Goal: Information Seeking & Learning: Understand process/instructions

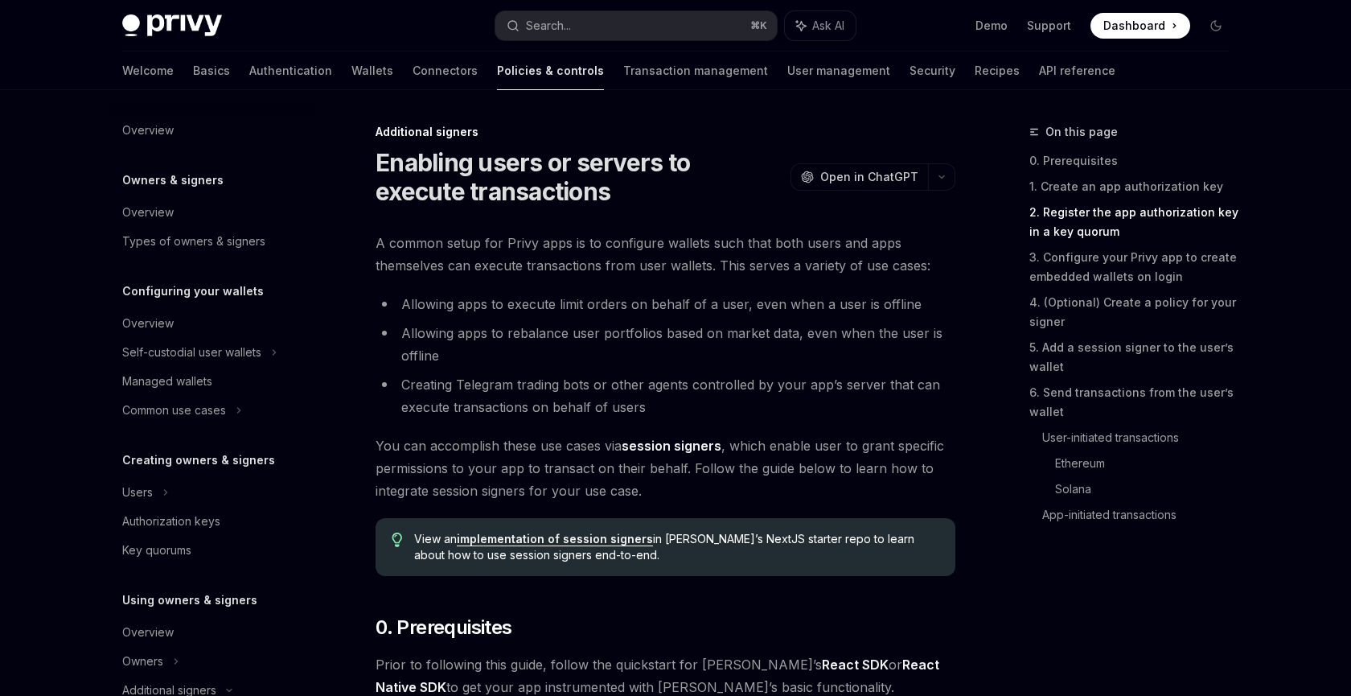
scroll to position [1284, 0]
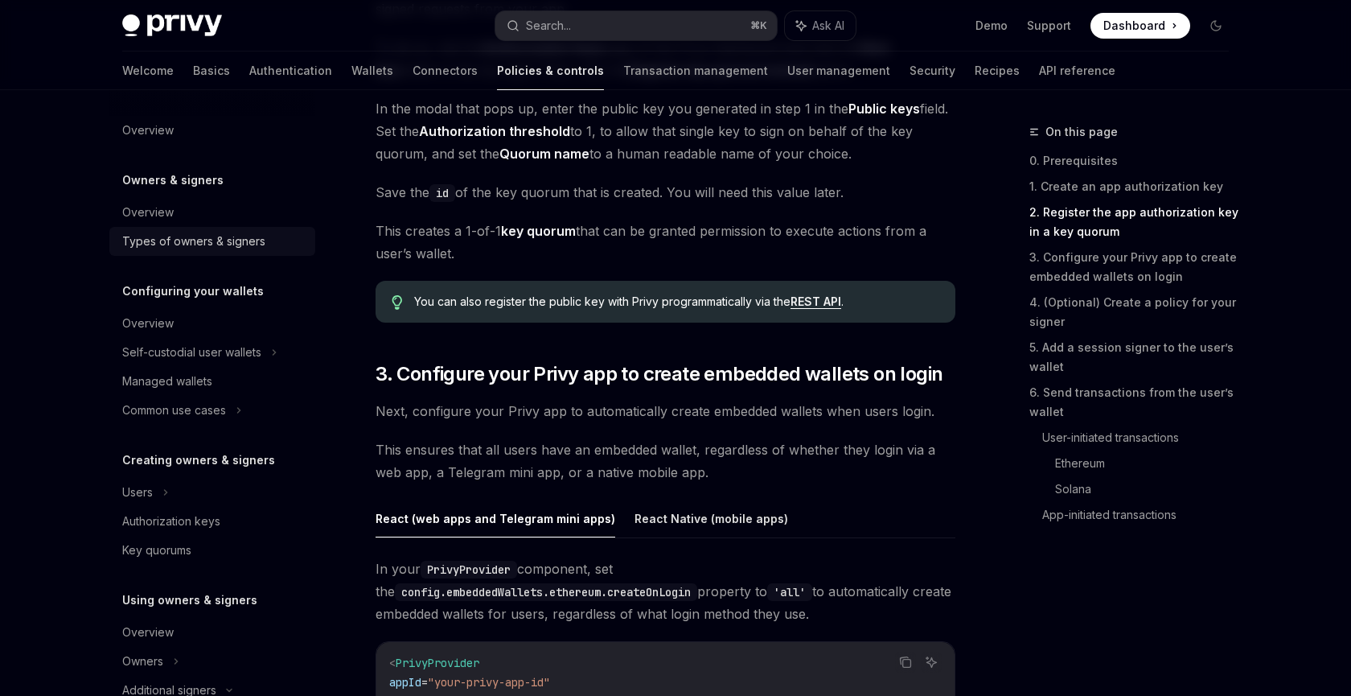
click at [154, 248] on div "Types of owners & signers" at bounding box center [193, 241] width 143 height 19
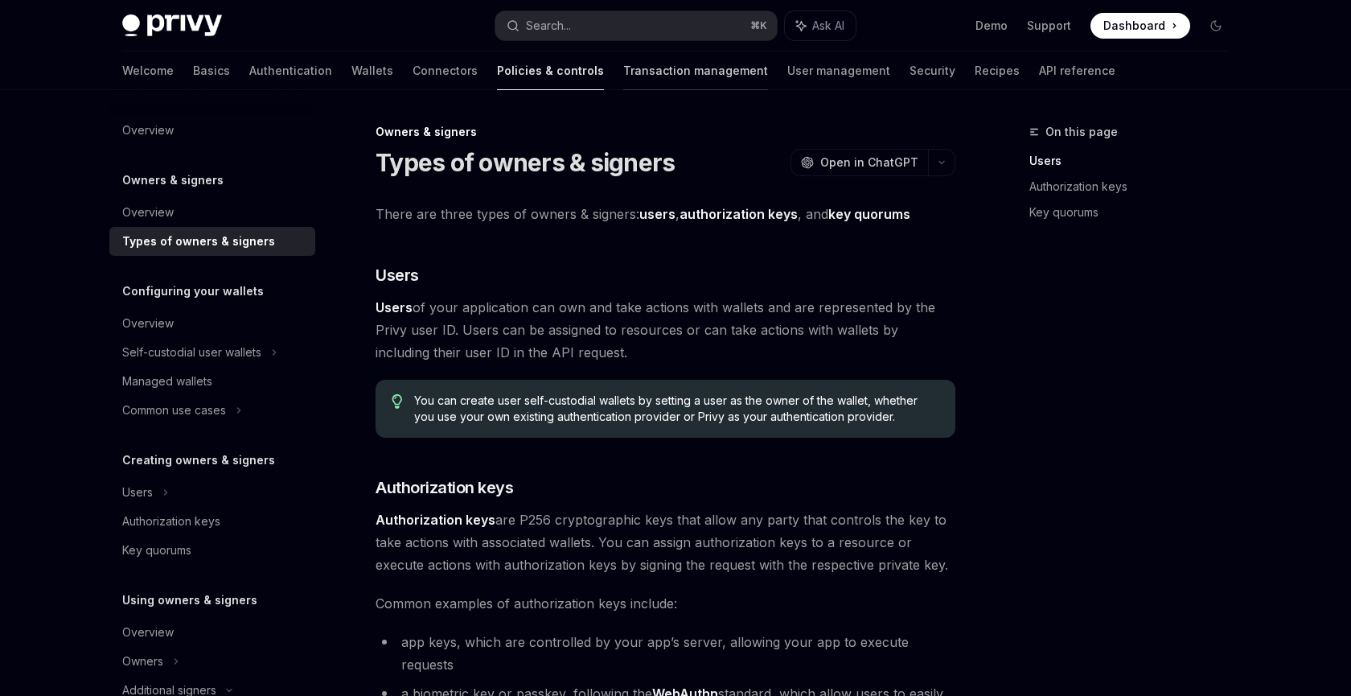
click at [624, 80] on link "Transaction management" at bounding box center [695, 70] width 145 height 39
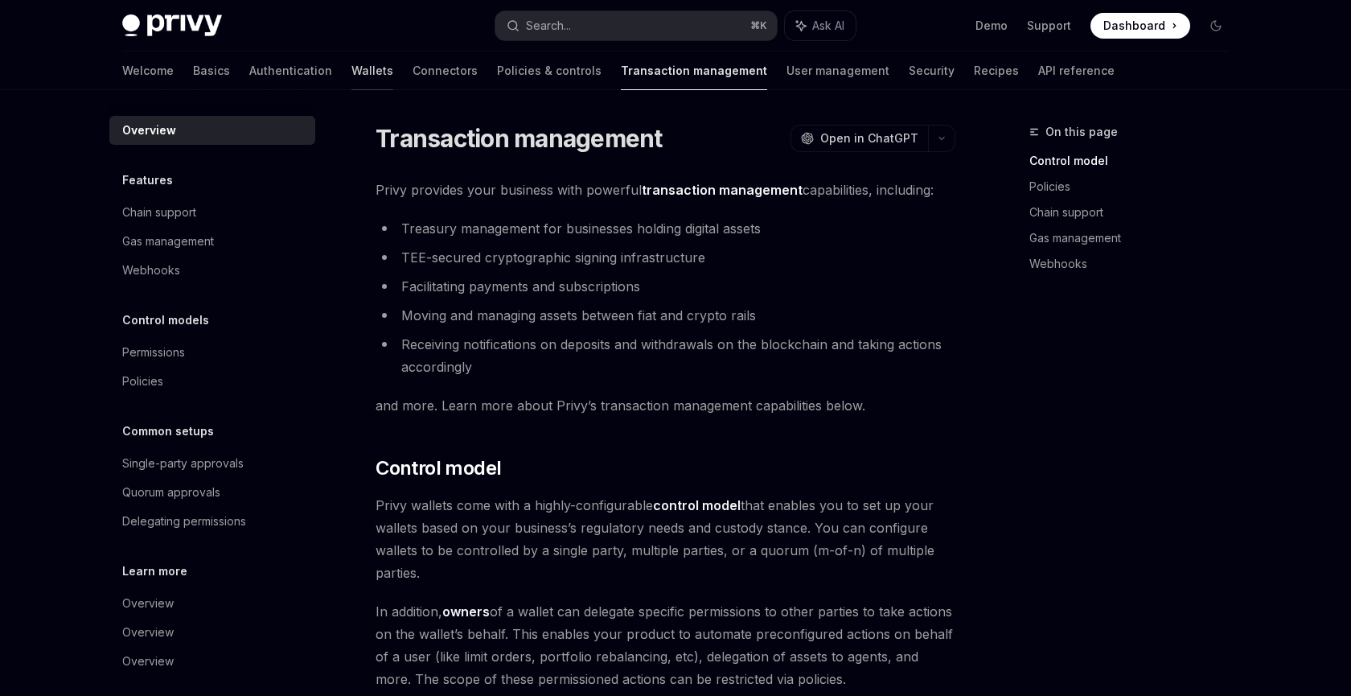
click at [351, 65] on link "Wallets" at bounding box center [372, 70] width 42 height 39
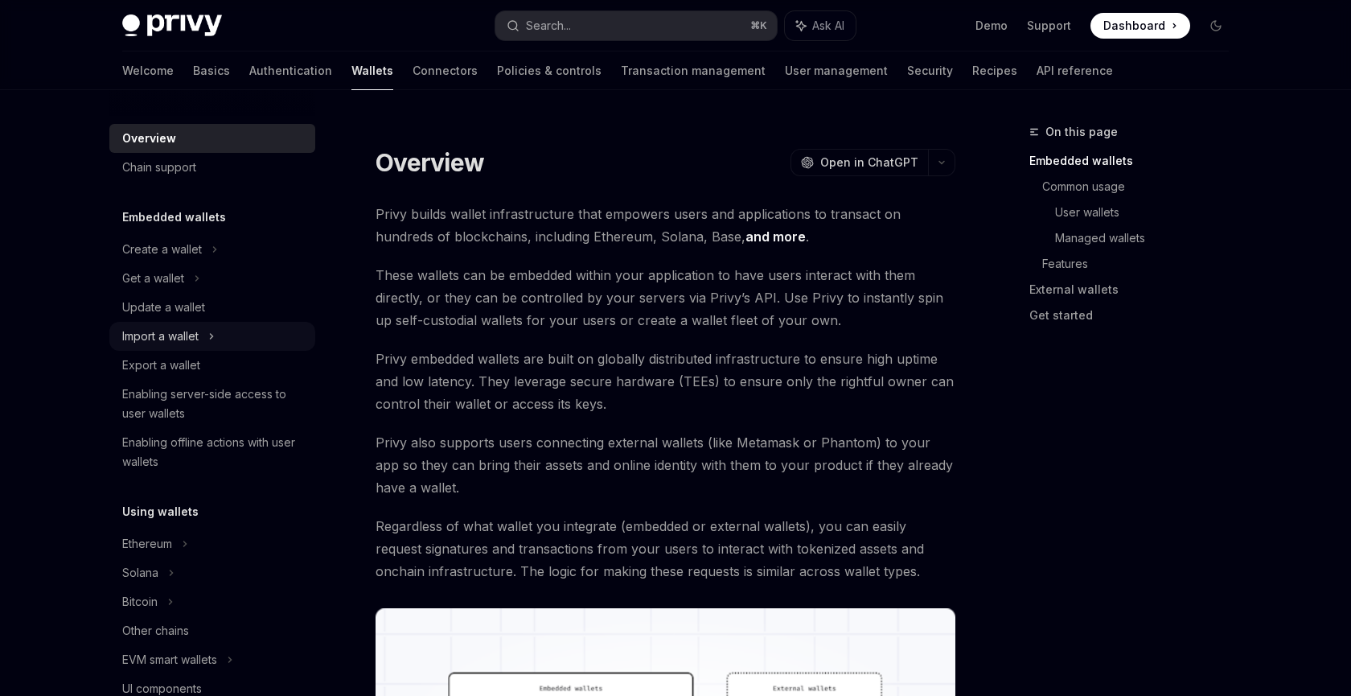
click at [169, 340] on div "Import a wallet" at bounding box center [160, 335] width 76 height 19
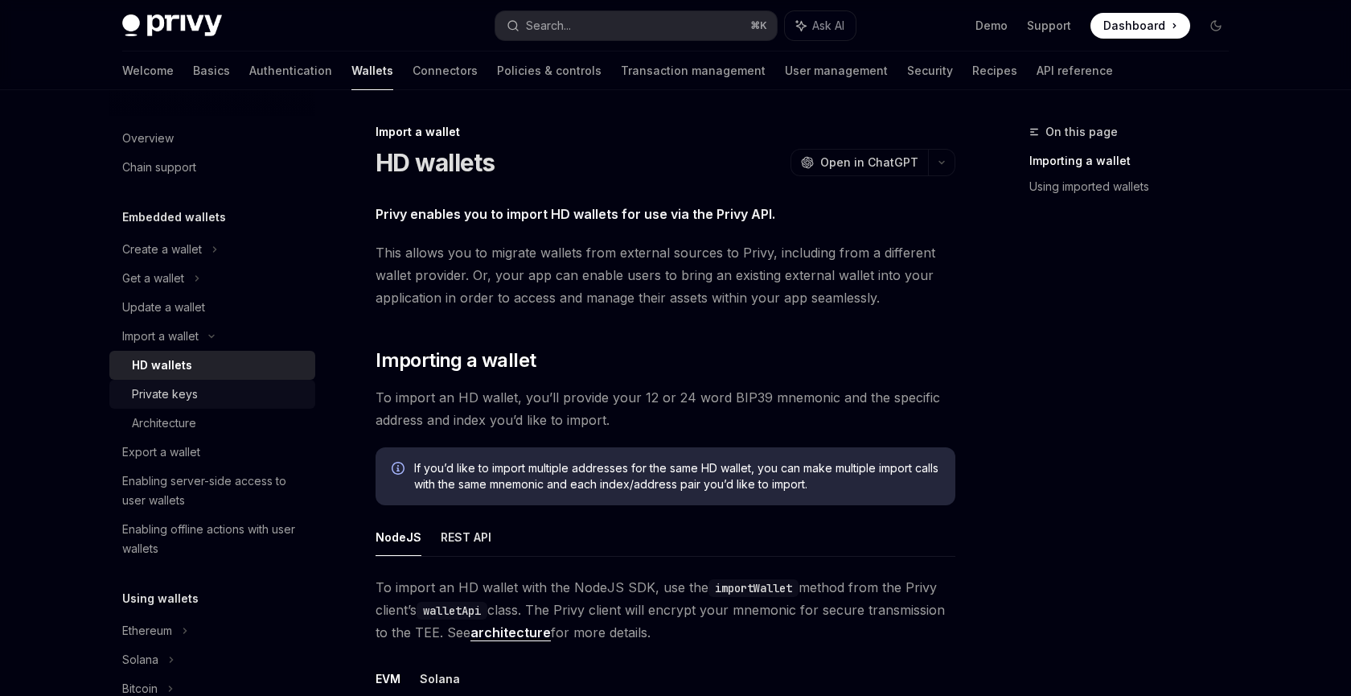
click at [230, 401] on div "Private keys" at bounding box center [219, 393] width 174 height 19
type textarea "*"
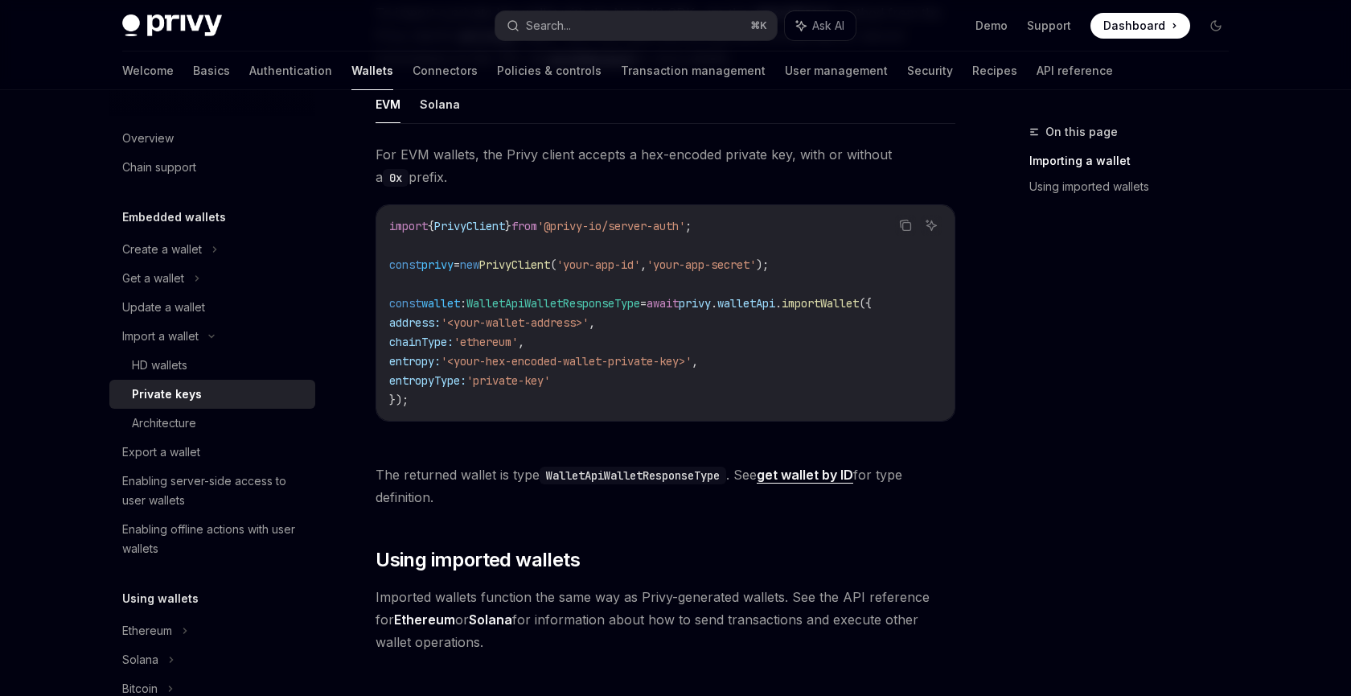
scroll to position [443, 0]
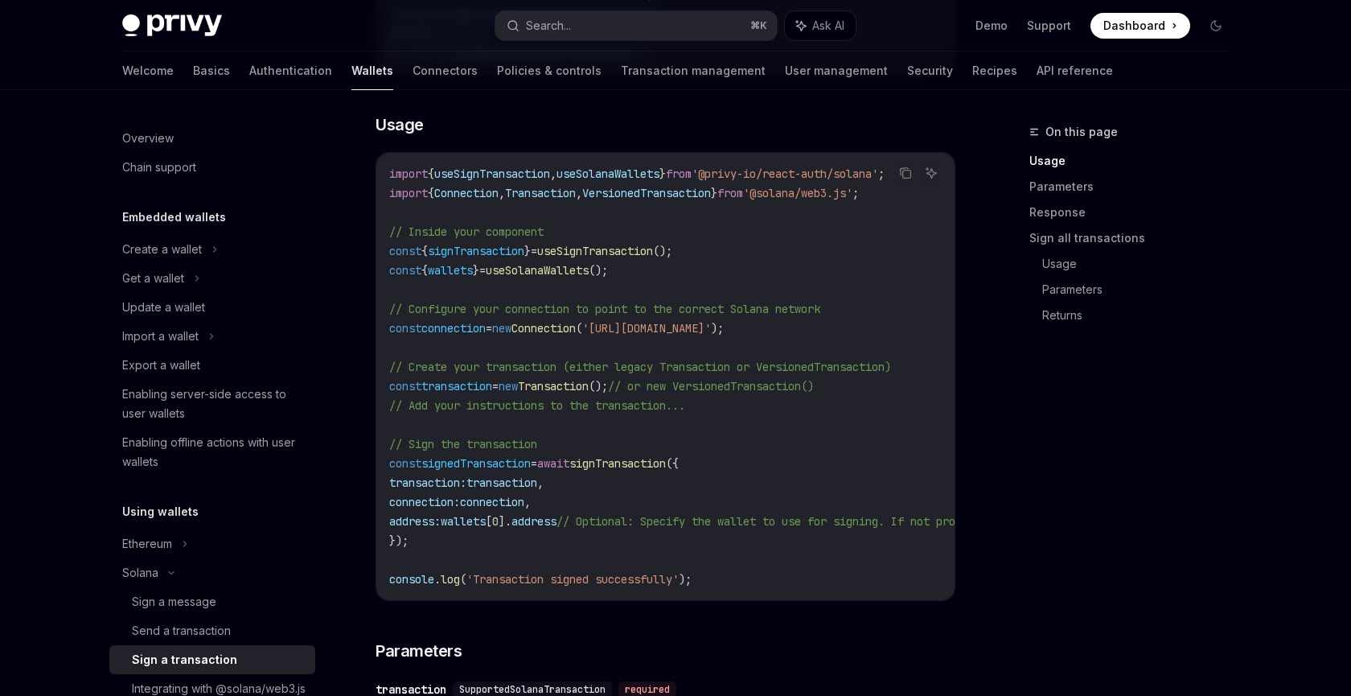
scroll to position [459, 0]
